Goal: Check status

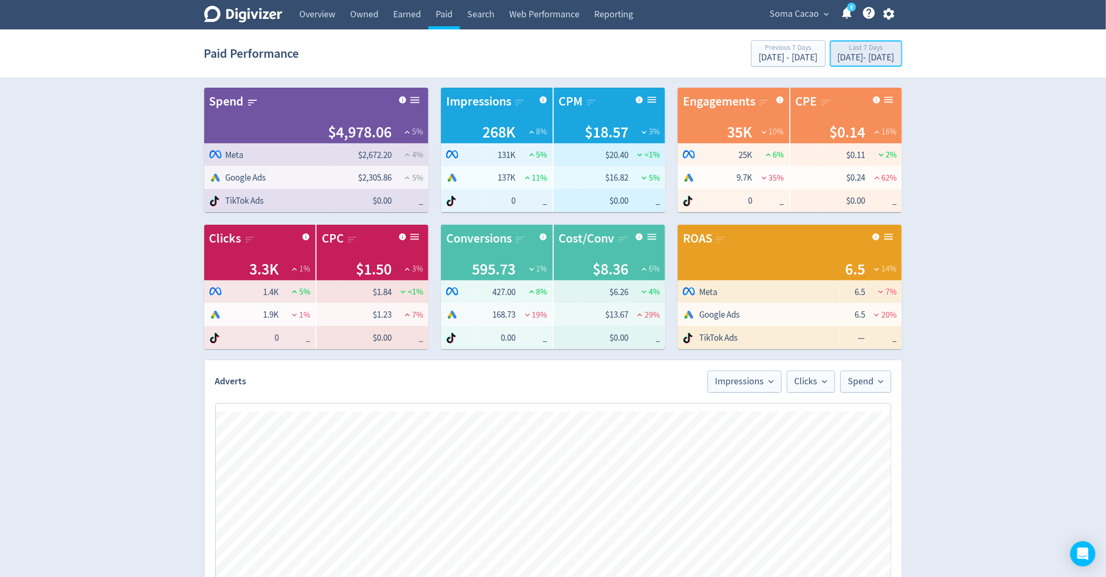
click at [840, 53] on div "Aug 25, 2025 - Aug 31, 2025" at bounding box center [866, 57] width 57 height 9
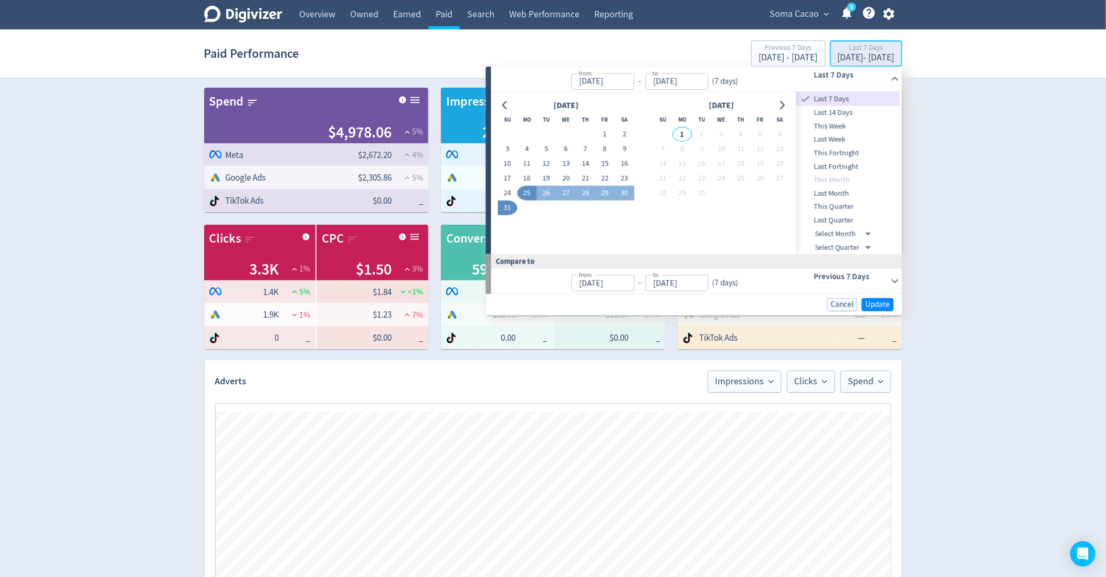
type input "Aug 25, 2025"
type input "Aug 31, 2025"
type input "Aug 18, 2025"
type input "Aug 24, 2025"
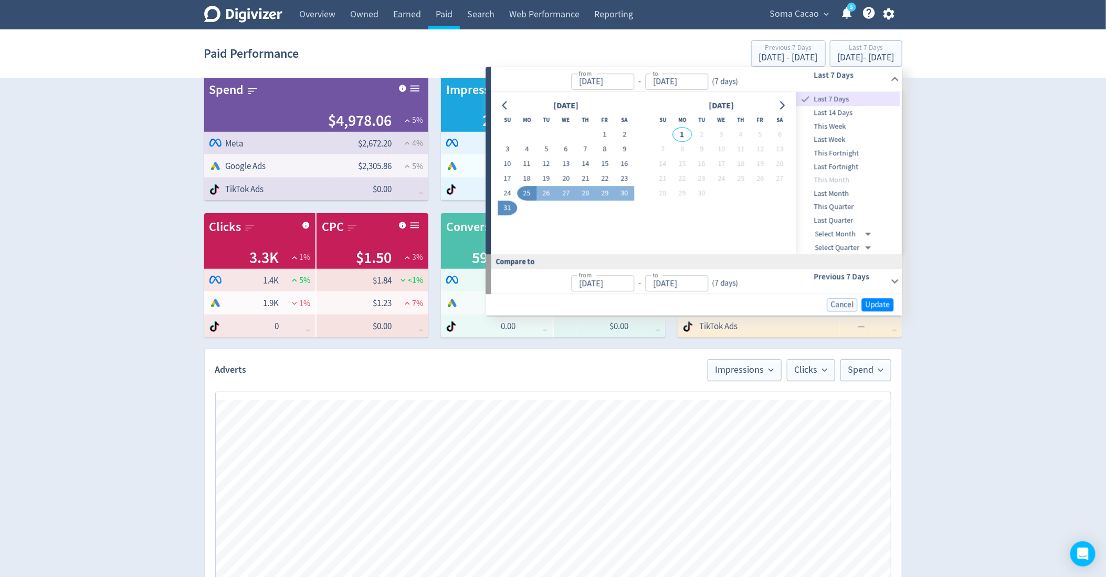
click at [837, 177] on li "This Month" at bounding box center [848, 180] width 104 height 14
click at [838, 58] on div "Aug 25, 2025 - Aug 31, 2025" at bounding box center [866, 57] width 57 height 9
click at [838, 59] on div "Aug 25, 2025 - Aug 31, 2025" at bounding box center [866, 57] width 57 height 9
click at [604, 130] on button "1" at bounding box center [604, 135] width 19 height 15
type input "Aug 01, 2025"
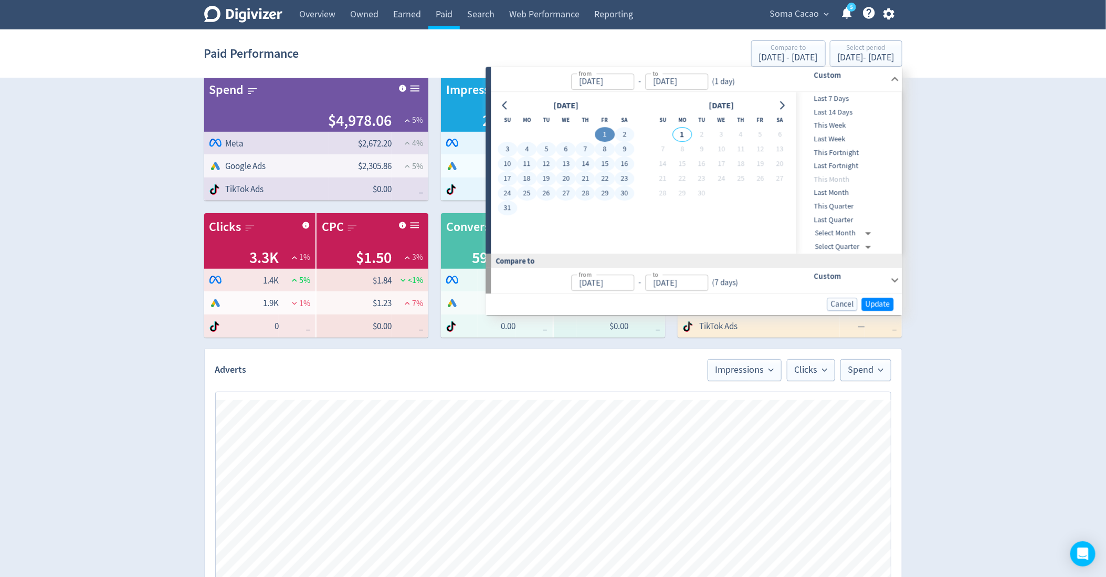
click at [507, 211] on button "31" at bounding box center [507, 208] width 19 height 15
type input "Aug 31, 2025"
type input "Jul 01, 2025"
type input "Jul 31, 2025"
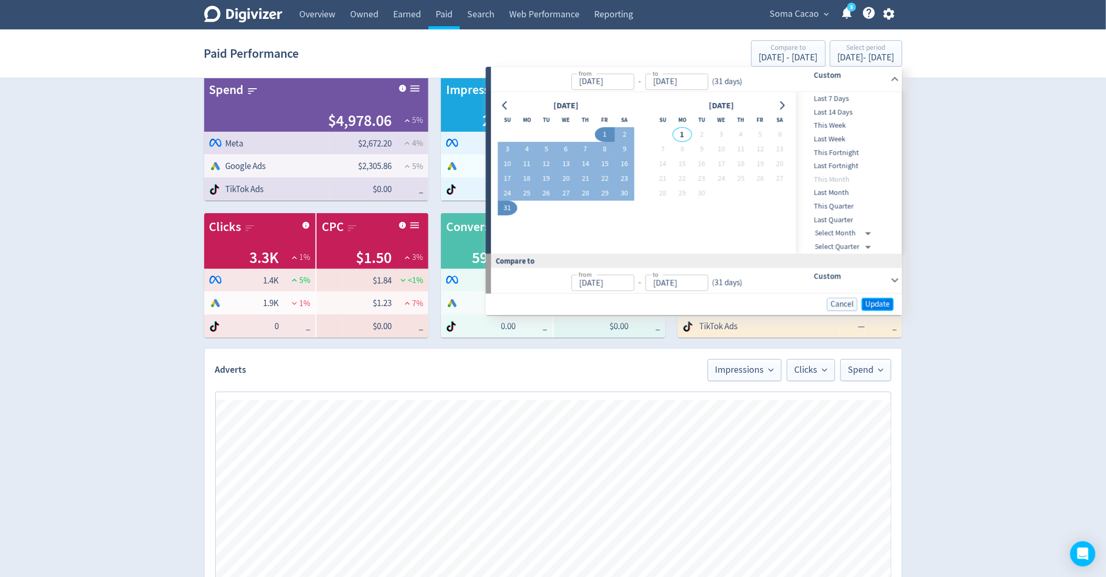
click at [875, 300] on span "Update" at bounding box center [878, 304] width 25 height 8
